Goal: Communication & Community: Answer question/provide support

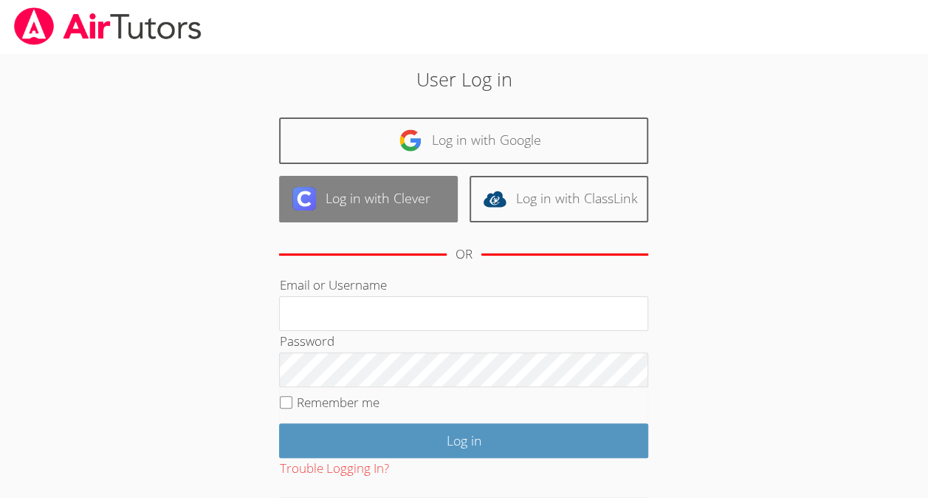
click at [330, 190] on link "Log in with Clever" at bounding box center [368, 199] width 179 height 47
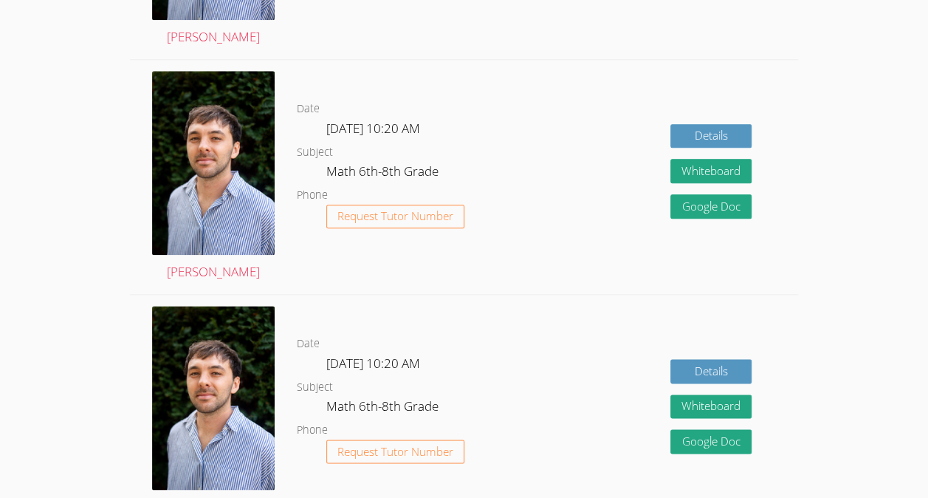
scroll to position [736, 0]
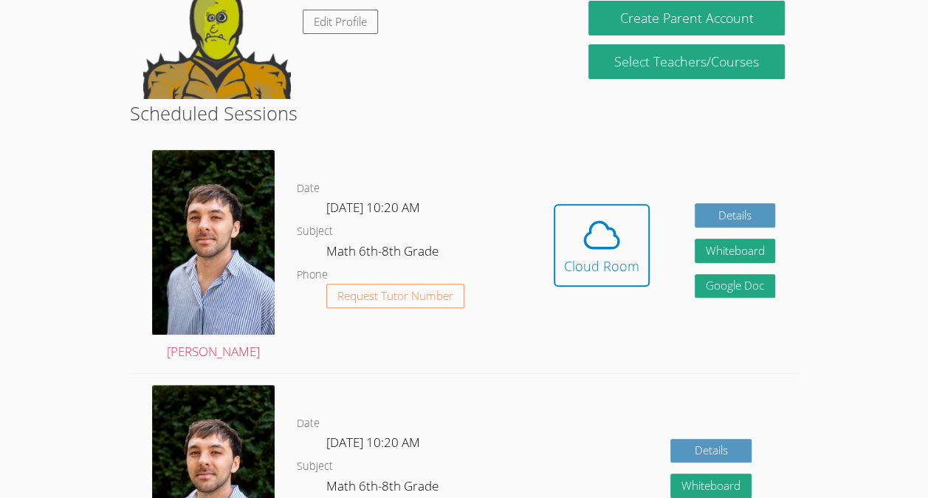
scroll to position [186, 0]
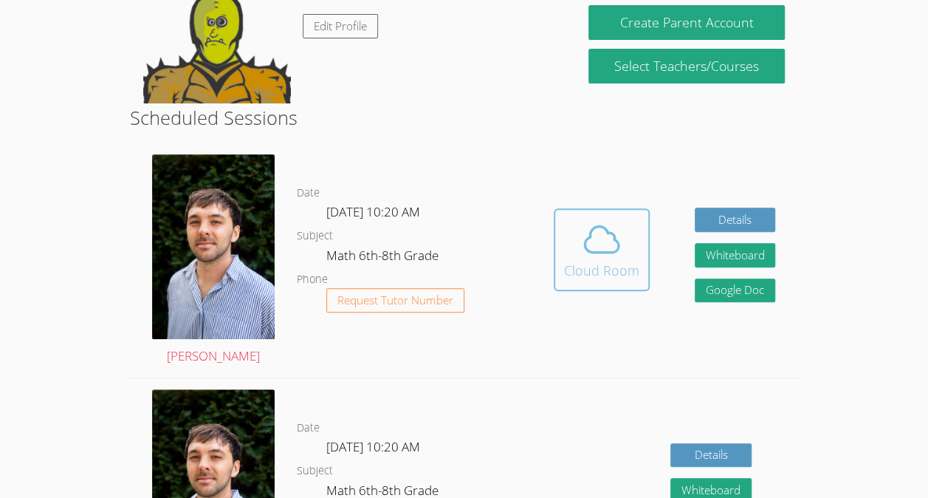
click at [620, 260] on icon at bounding box center [601, 239] width 41 height 41
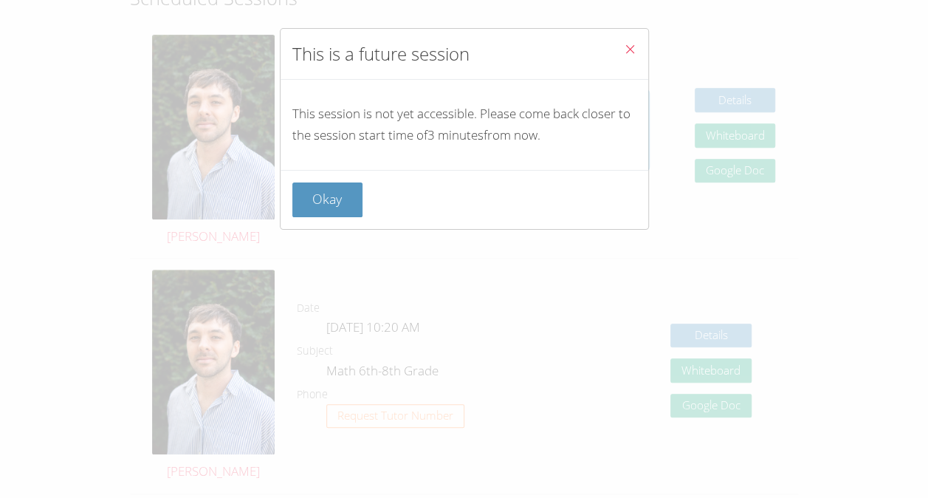
scroll to position [307, 0]
click at [628, 57] on button "Close" at bounding box center [630, 51] width 36 height 45
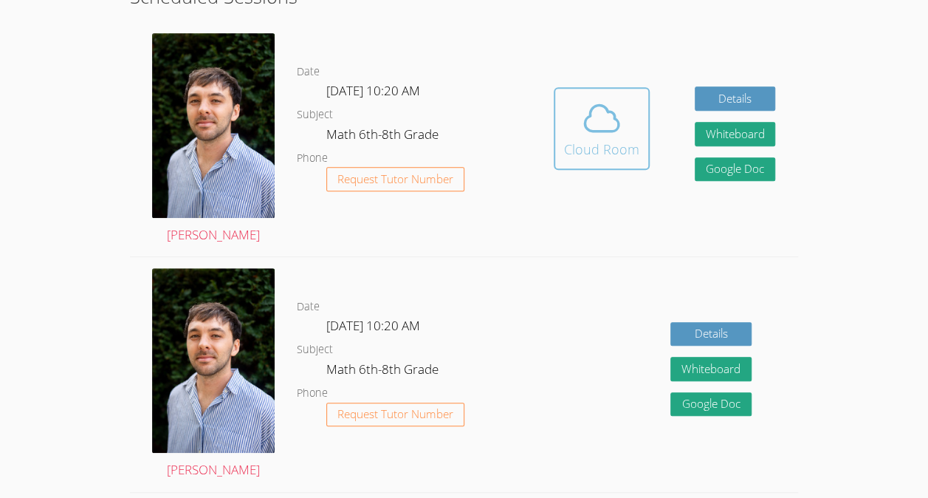
click at [567, 150] on div "Cloud Room" at bounding box center [601, 149] width 75 height 21
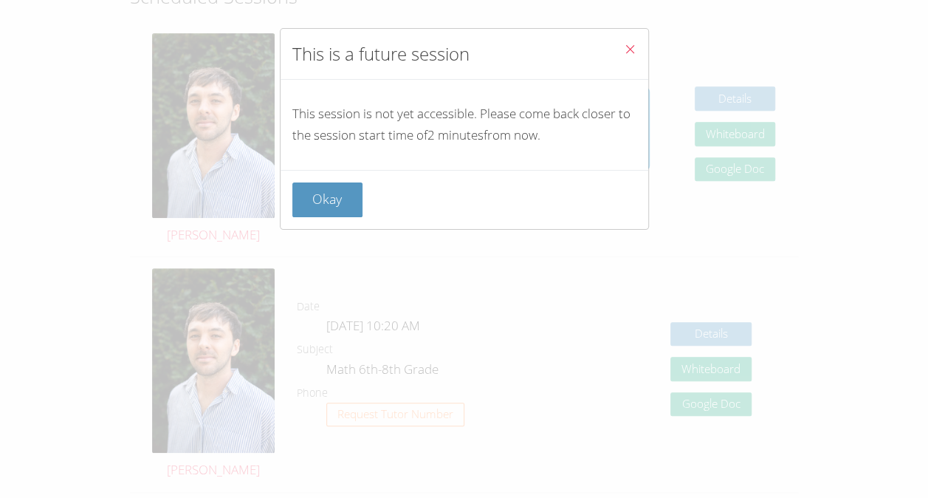
click at [613, 37] on button "Close" at bounding box center [630, 51] width 36 height 45
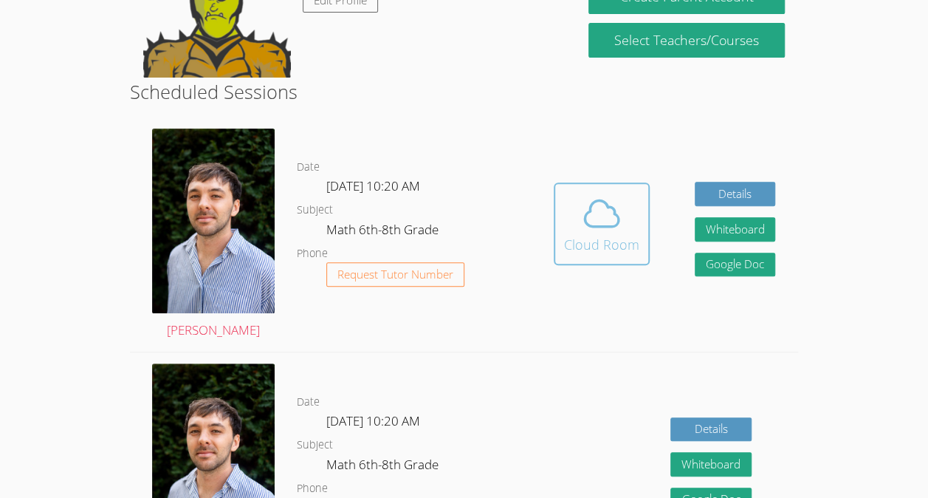
scroll to position [0, 0]
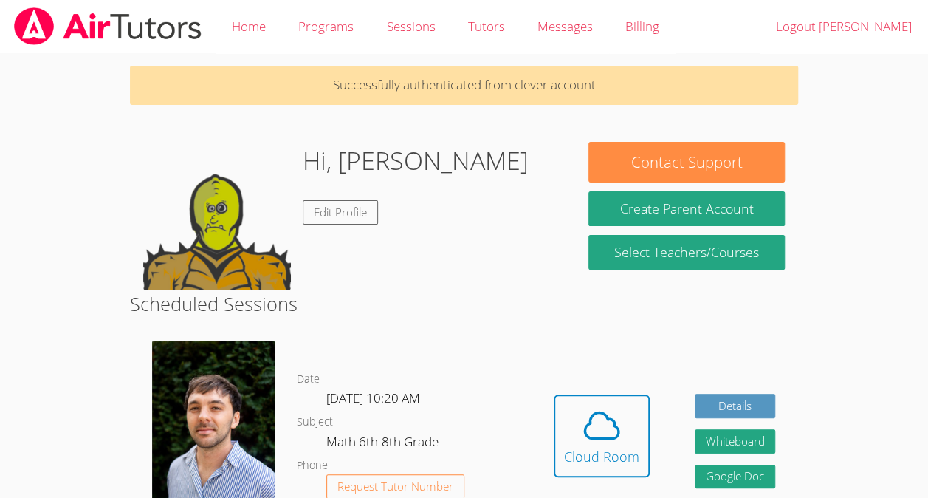
click at [174, 251] on img at bounding box center [217, 216] width 148 height 148
click at [28, 222] on body "Home Programs Sessions Tutors Messages Billing Logout Luis Successfully authent…" at bounding box center [464, 249] width 928 height 498
click at [631, 438] on span at bounding box center [601, 425] width 75 height 41
click at [600, 446] on icon at bounding box center [601, 425] width 41 height 41
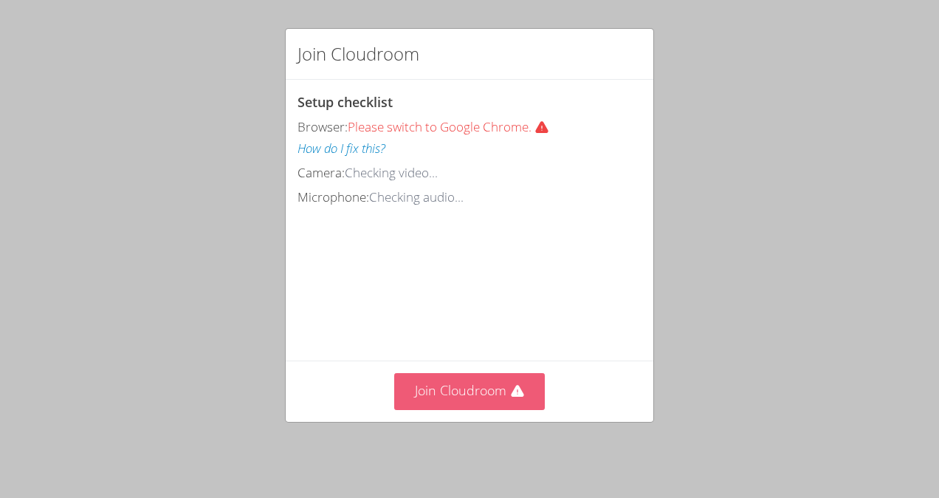
click at [519, 405] on button "Join Cloudroom" at bounding box center [469, 391] width 151 height 36
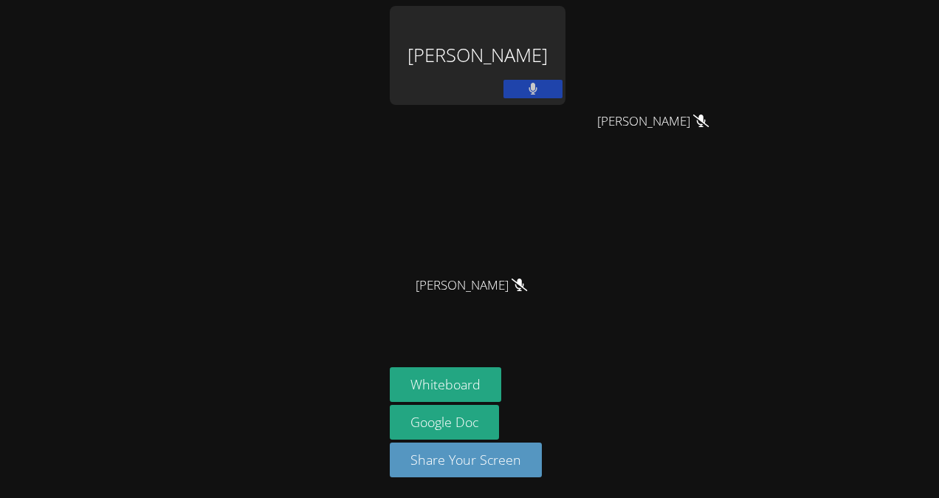
click at [515, 82] on button at bounding box center [533, 89] width 59 height 18
click at [381, 104] on main at bounding box center [192, 249] width 384 height 498
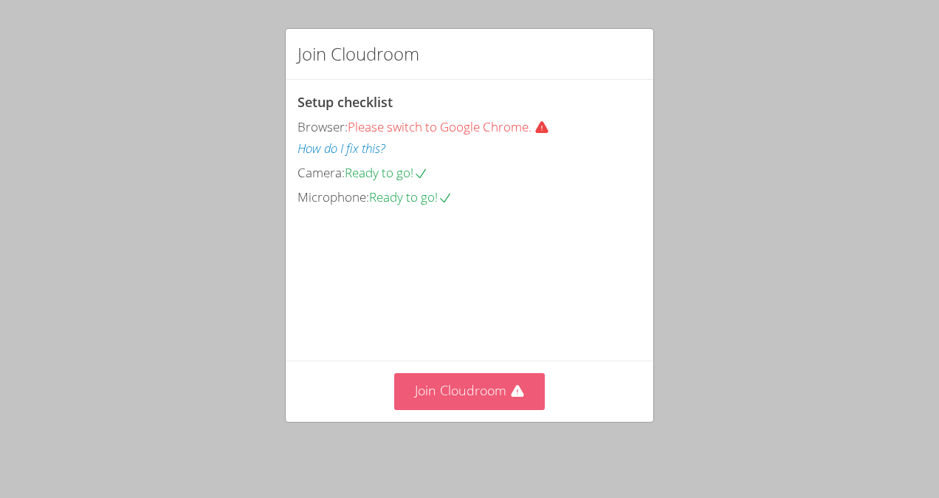
click at [511, 393] on icon at bounding box center [517, 391] width 13 height 12
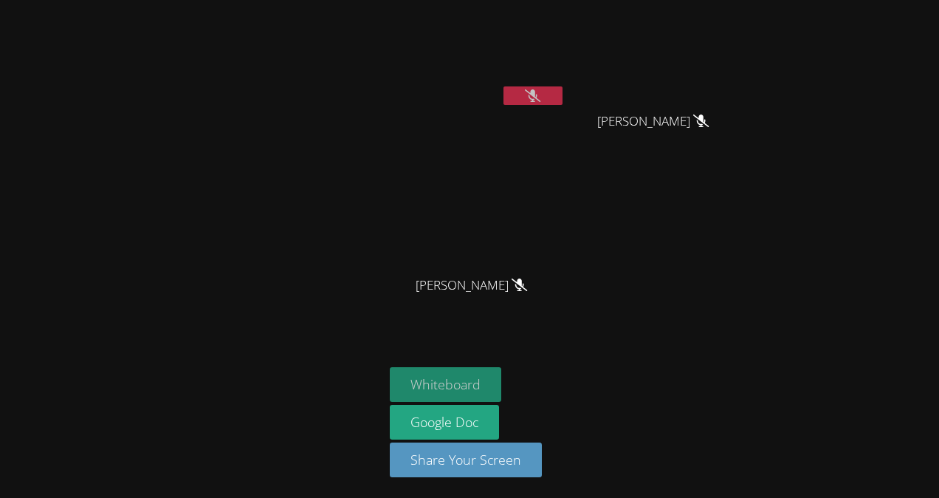
click at [477, 377] on button "Whiteboard" at bounding box center [445, 384] width 111 height 35
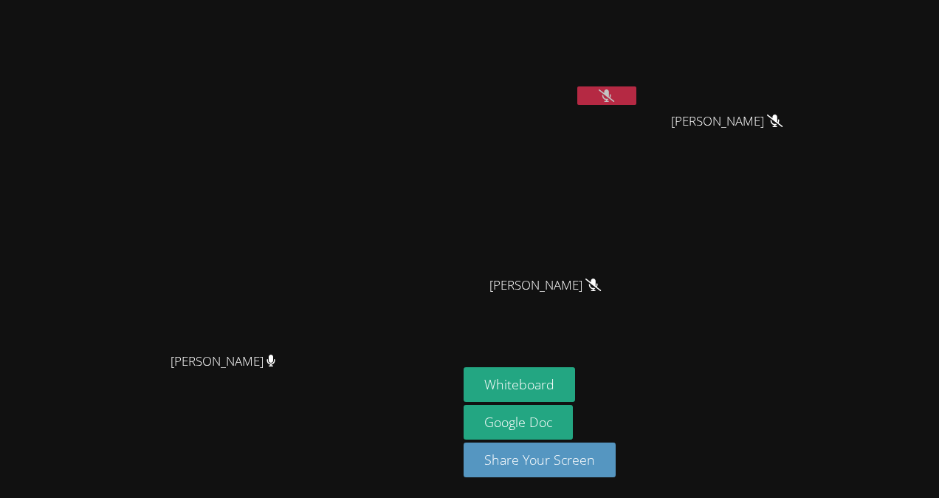
click at [610, 99] on icon at bounding box center [607, 95] width 16 height 13
click at [597, 92] on button at bounding box center [606, 95] width 59 height 18
click at [636, 97] on button at bounding box center [606, 95] width 59 height 18
click at [636, 99] on button at bounding box center [606, 95] width 59 height 18
click at [452, 10] on div "Franco Uribe-Rheinbolt Franco Uribe-Rheinbolt" at bounding box center [229, 249] width 446 height 486
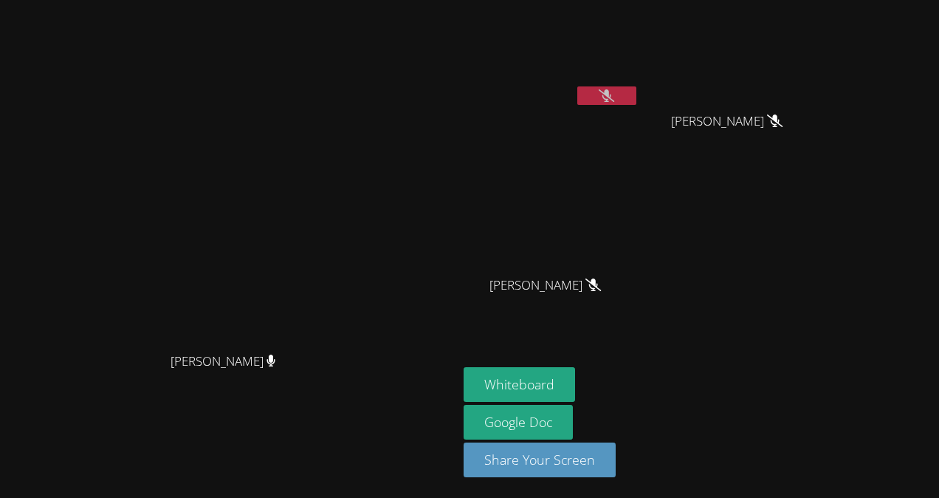
click at [340, 94] on video at bounding box center [228, 219] width 221 height 251
click at [615, 93] on button at bounding box center [606, 95] width 59 height 18
click at [616, 88] on button at bounding box center [606, 95] width 59 height 18
click at [614, 91] on icon at bounding box center [607, 95] width 16 height 13
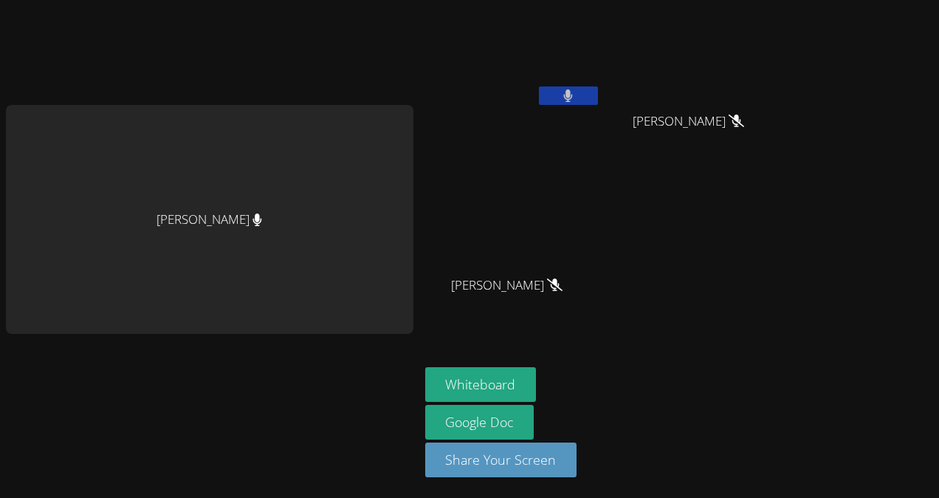
click at [267, 221] on div "[PERSON_NAME]" at bounding box center [210, 219] width 408 height 229
click at [594, 89] on button at bounding box center [568, 95] width 59 height 18
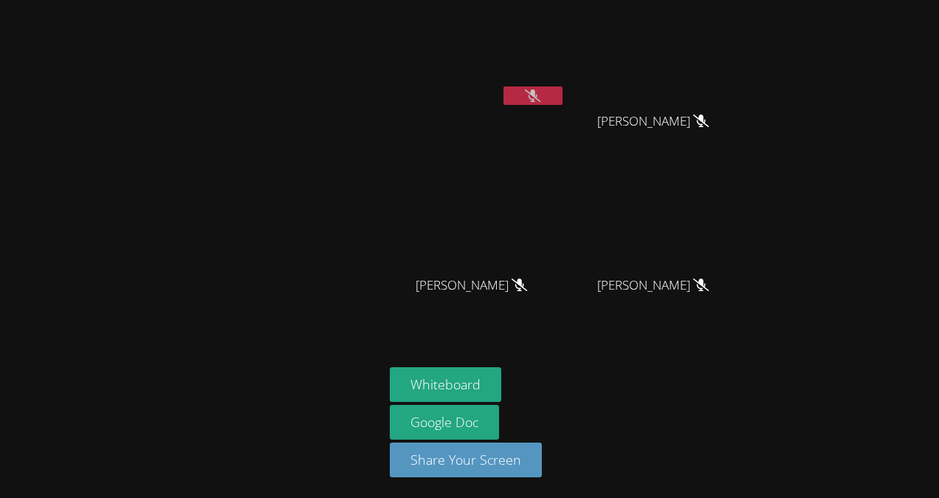
click at [535, 87] on button at bounding box center [533, 95] width 59 height 18
click at [535, 87] on div "Luis Centeno Sobalvarro" at bounding box center [478, 59] width 176 height 106
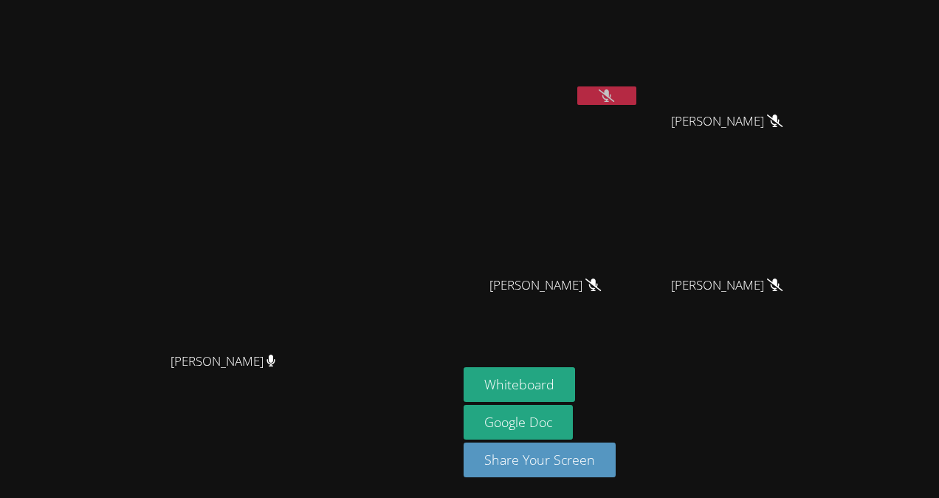
click at [535, 87] on video at bounding box center [552, 55] width 176 height 99
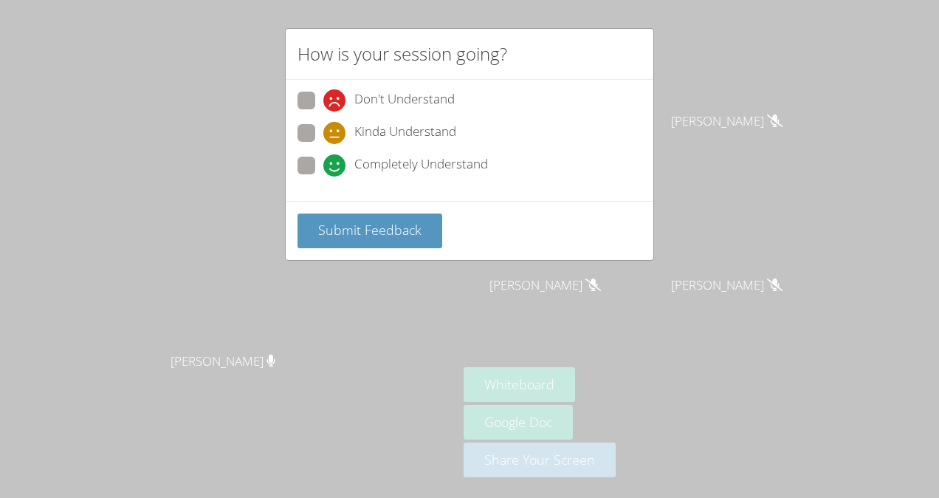
click at [365, 165] on span "Completely Understand" at bounding box center [421, 165] width 134 height 22
click at [336, 165] on input "Completely Understand" at bounding box center [329, 163] width 13 height 13
radio input "true"
click at [368, 216] on button "Submit Feedback" at bounding box center [370, 230] width 145 height 35
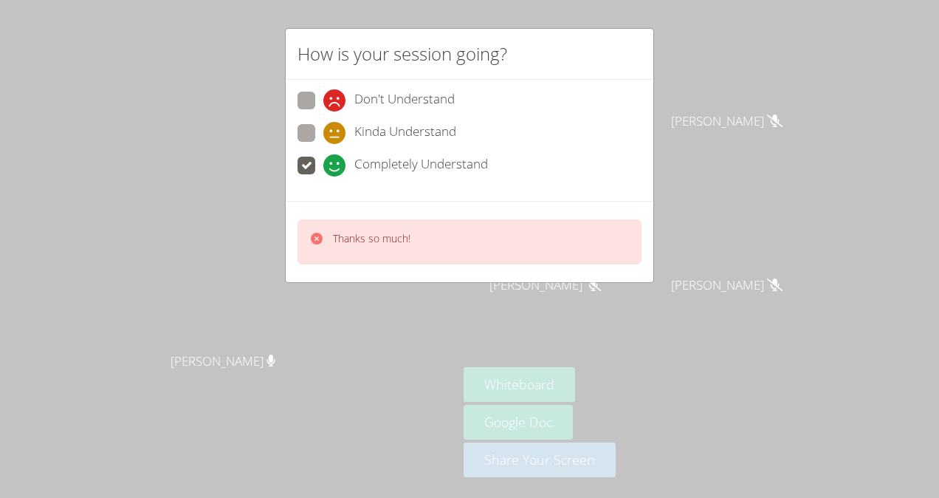
click at [662, 102] on div "How is your session going? Don't Understand Kinda Understand Completely Underst…" at bounding box center [469, 249] width 939 height 498
click at [658, 95] on div "How is your session going? Don't Understand Kinda Understand Completely Underst…" at bounding box center [469, 249] width 939 height 498
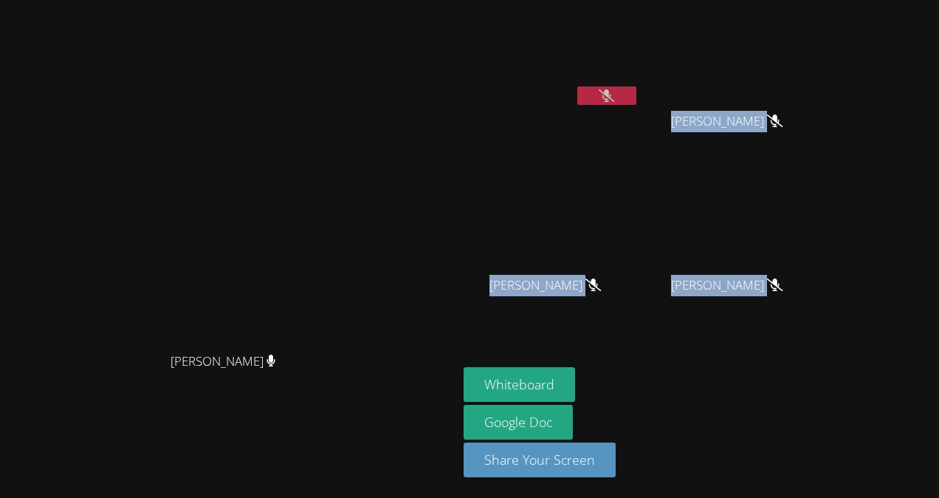
drag, startPoint x: 658, startPoint y: 95, endPoint x: 632, endPoint y: 90, distance: 26.4
click at [614, 90] on icon at bounding box center [607, 95] width 16 height 13
click at [632, 90] on body "Franco Uribe-Rheinbolt Franco Uribe-Rheinbolt Luis Centeno Sobalvarro Deysi Dua…" at bounding box center [469, 249] width 939 height 498
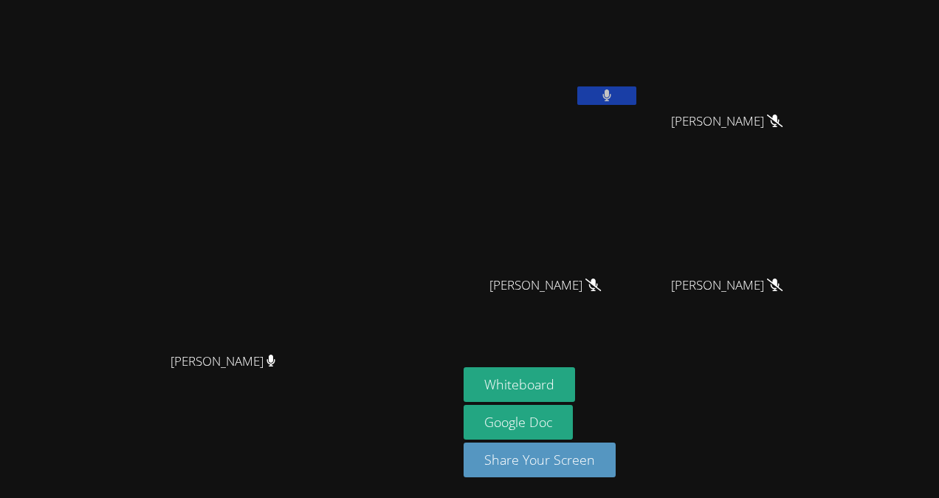
click at [632, 137] on div "Luis Centeno Sobalvarro" at bounding box center [552, 85] width 176 height 158
click at [636, 86] on button at bounding box center [606, 95] width 59 height 18
